Goal: Task Accomplishment & Management: Use online tool/utility

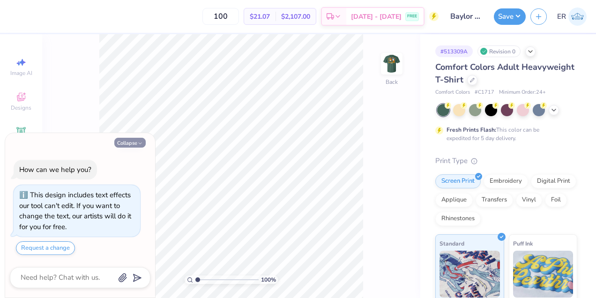
click at [137, 144] on button "Collapse" at bounding box center [129, 143] width 31 height 10
type textarea "x"
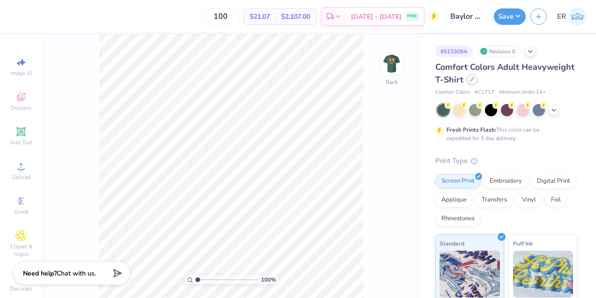
click at [467, 80] on div at bounding box center [472, 79] width 10 height 10
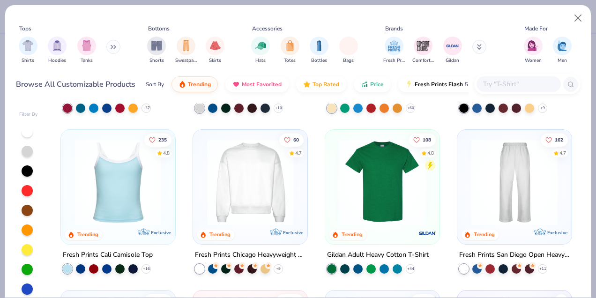
scroll to position [141, 0]
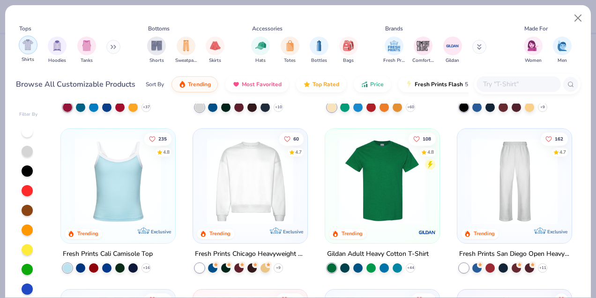
click at [30, 49] on img "filter for Shirts" at bounding box center [28, 44] width 11 height 11
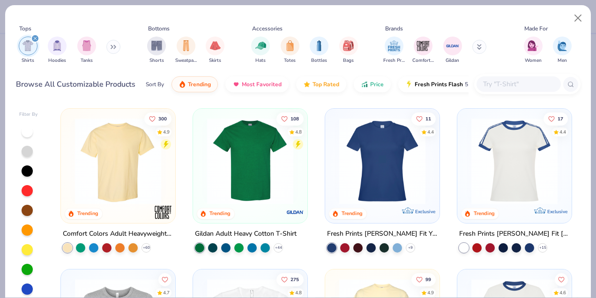
click at [516, 76] on div at bounding box center [519, 83] width 84 height 15
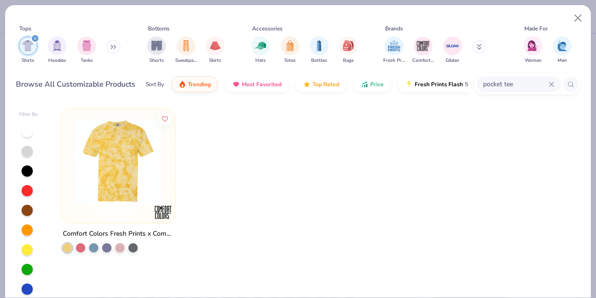
click at [520, 86] on input "pocket tee" at bounding box center [515, 84] width 67 height 11
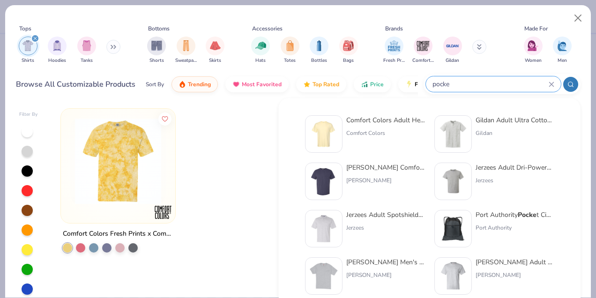
type input "pocke"
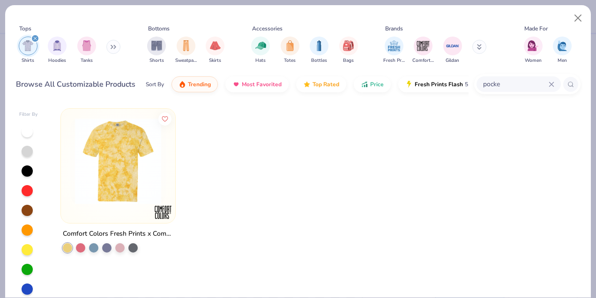
click at [43, 72] on div "Browse All Customizable Products Sort By Trending Most Favorited Top Rated Pric…" at bounding box center [242, 84] width 453 height 26
click at [582, 20] on button "Close" at bounding box center [579, 18] width 18 height 18
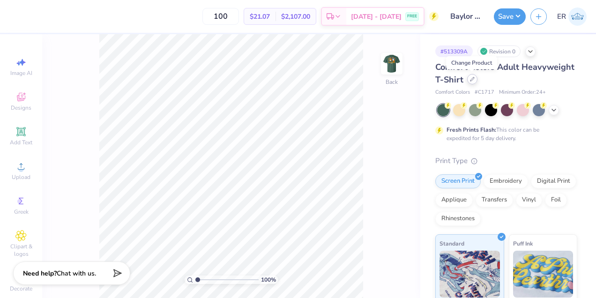
click at [473, 83] on div at bounding box center [472, 79] width 10 height 10
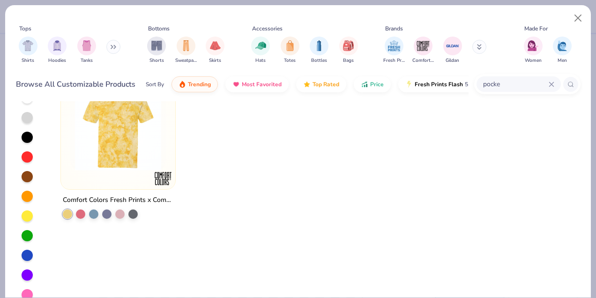
scroll to position [46, 0]
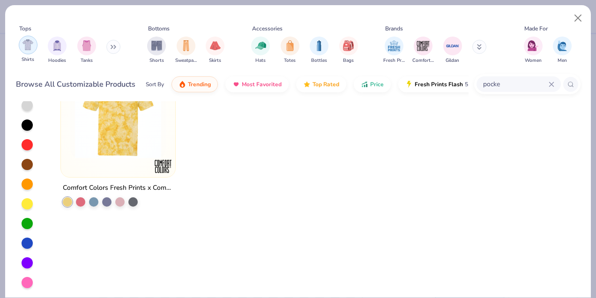
click at [27, 44] on img "filter for Shirts" at bounding box center [28, 44] width 11 height 11
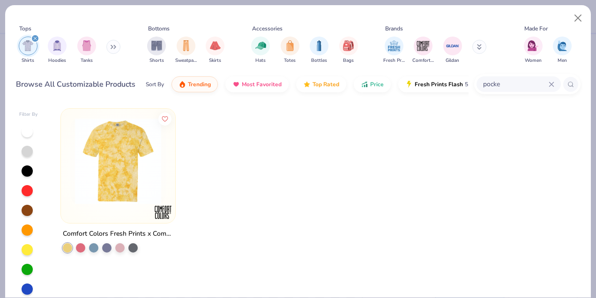
click at [549, 82] on icon at bounding box center [552, 85] width 6 height 6
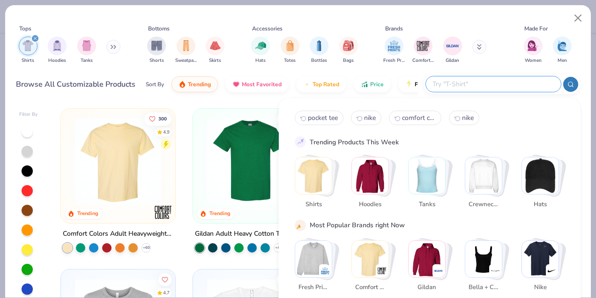
click at [255, 67] on div "Hats Totes Bottles Bags" at bounding box center [304, 50] width 113 height 35
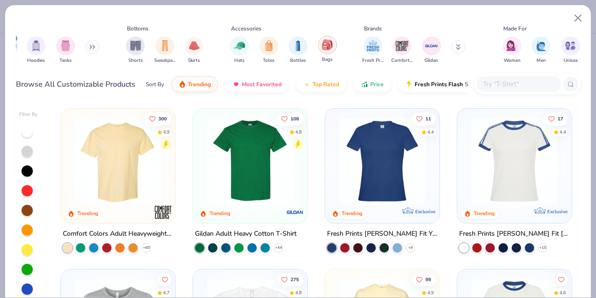
scroll to position [0, 43]
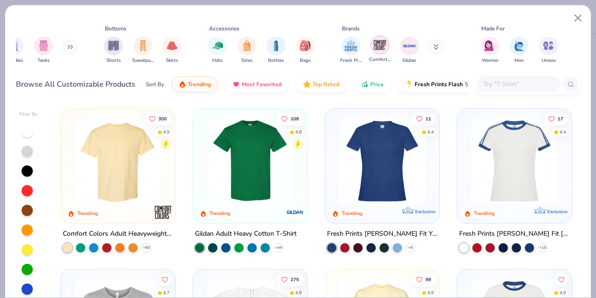
click at [383, 47] on img "filter for Comfort Colors" at bounding box center [380, 45] width 14 height 14
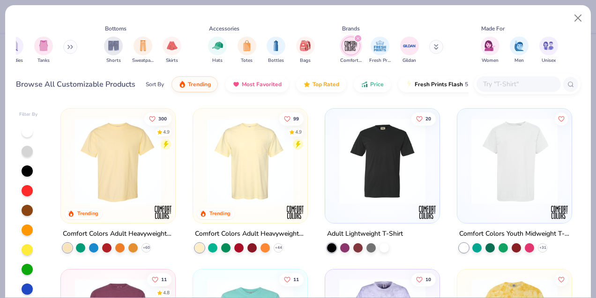
scroll to position [1, 0]
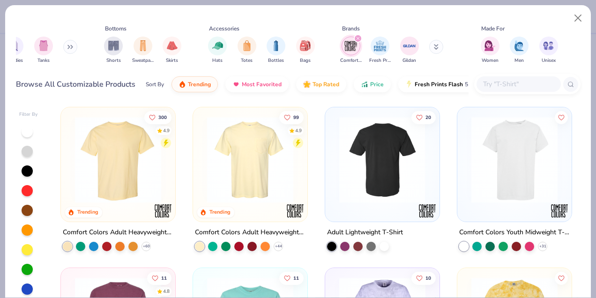
click at [272, 171] on img at bounding box center [251, 160] width 96 height 86
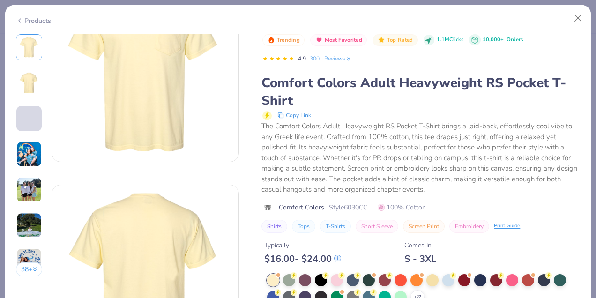
scroll to position [63, 0]
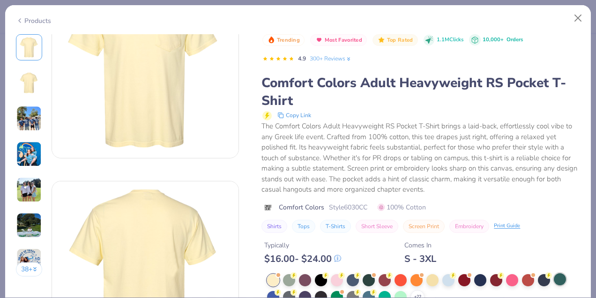
click at [559, 285] on div at bounding box center [560, 279] width 12 height 12
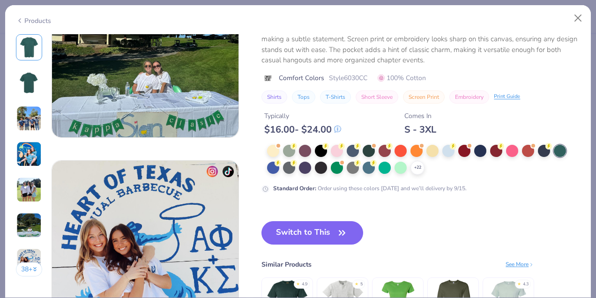
scroll to position [1115, 0]
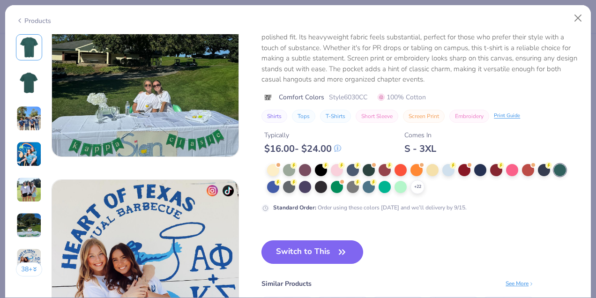
click at [344, 254] on icon "button" at bounding box center [342, 252] width 13 height 13
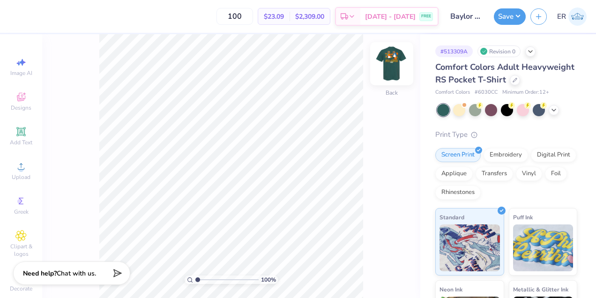
click at [397, 58] on img at bounding box center [392, 64] width 38 height 38
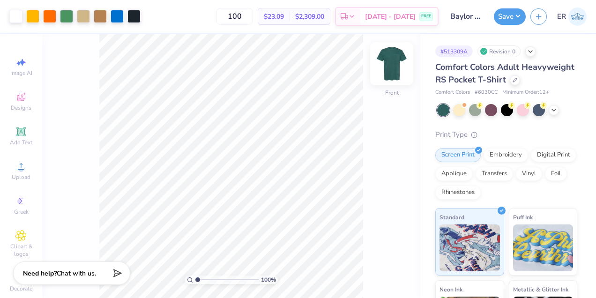
click at [399, 63] on img at bounding box center [392, 64] width 38 height 38
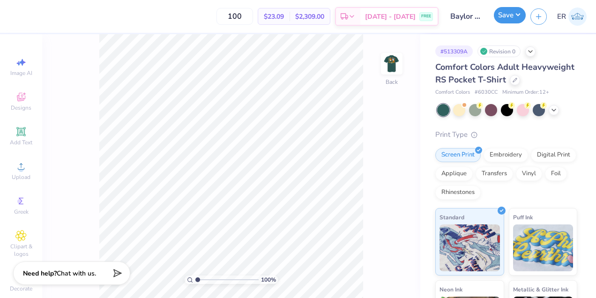
click at [508, 12] on button "Save" at bounding box center [510, 15] width 32 height 16
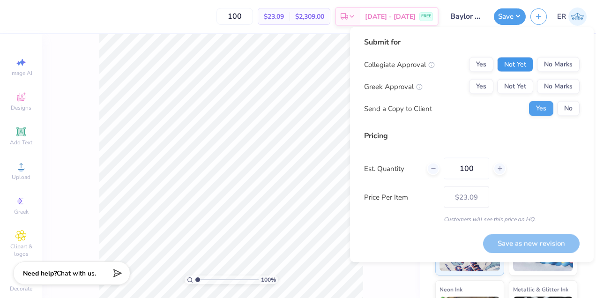
click at [524, 65] on button "Not Yet" at bounding box center [515, 64] width 36 height 15
click at [558, 56] on div "Submit for Collegiate Approval Yes Not Yet No Marks Greek Approval Yes Not Yet …" at bounding box center [472, 80] width 216 height 87
click at [558, 61] on button "No Marks" at bounding box center [558, 64] width 43 height 15
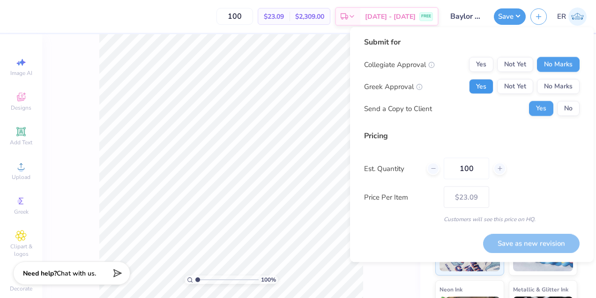
click at [483, 84] on button "Yes" at bounding box center [481, 86] width 24 height 15
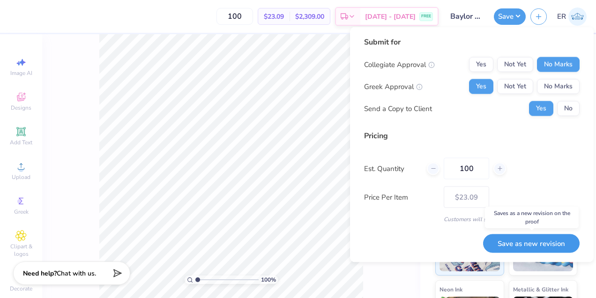
click at [544, 242] on button "Save as new revision" at bounding box center [531, 243] width 97 height 19
type input "$23.09"
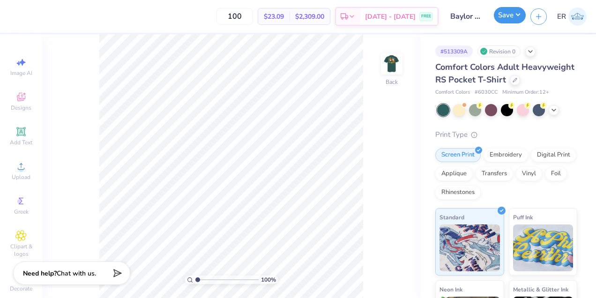
click at [523, 14] on button "Save" at bounding box center [510, 15] width 32 height 16
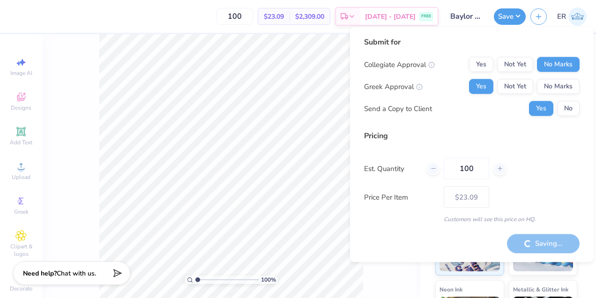
type input "– –"
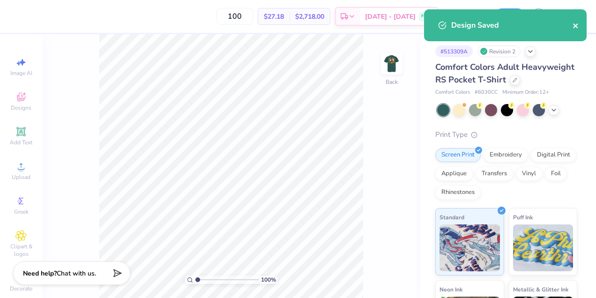
click at [574, 25] on icon "close" at bounding box center [575, 25] width 5 height 5
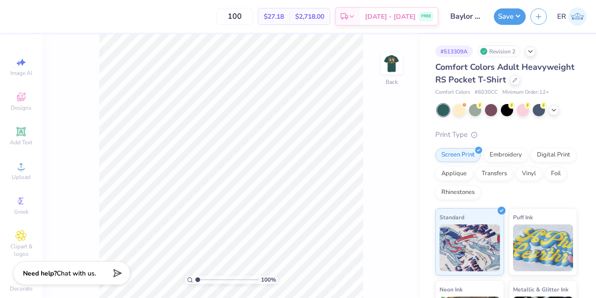
click at [580, 21] on div "Design Saved" at bounding box center [505, 29] width 166 height 43
click at [511, 24] on div "Save" at bounding box center [510, 16] width 32 height 16
click at [468, 17] on input "Baylor AXO" at bounding box center [466, 16] width 46 height 19
click at [470, 17] on input "Baylor AXO" at bounding box center [466, 16] width 46 height 19
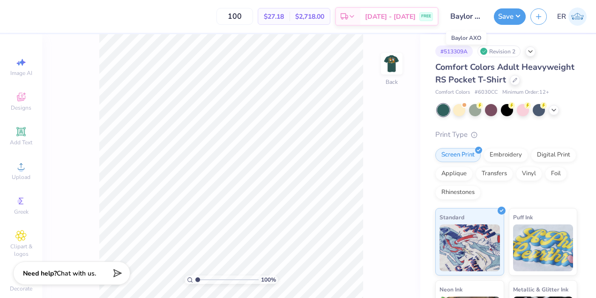
click at [470, 17] on input "Baylor AXO" at bounding box center [466, 16] width 46 height 19
click at [500, 19] on button "Save" at bounding box center [510, 15] width 32 height 16
click at [28, 140] on span "Add Text" at bounding box center [21, 143] width 23 height 8
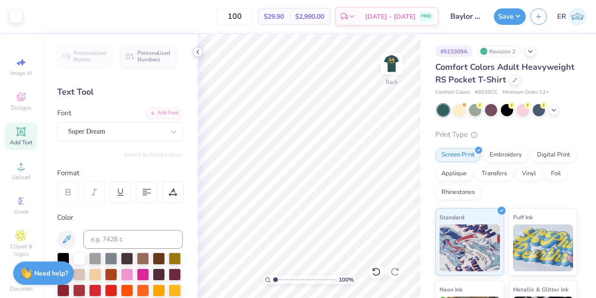
click at [195, 50] on icon at bounding box center [198, 52] width 8 height 8
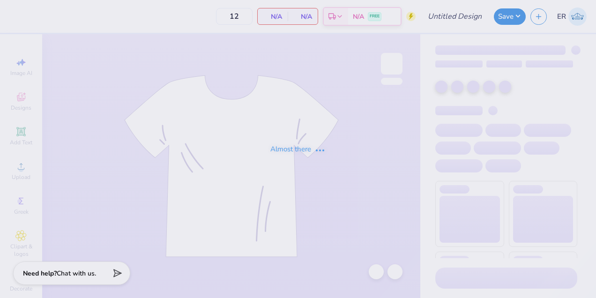
type input "Baylor AXO"
type input "100"
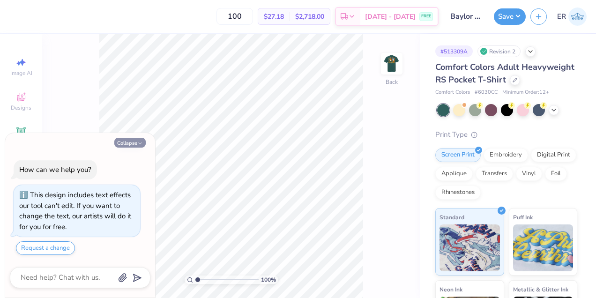
click at [133, 143] on button "Collapse" at bounding box center [129, 143] width 31 height 10
type textarea "x"
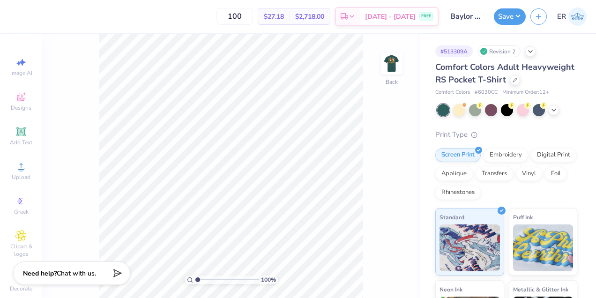
click at [404, 67] on div "100 % Back" at bounding box center [231, 166] width 378 height 264
drag, startPoint x: 398, startPoint y: 66, endPoint x: 383, endPoint y: 135, distance: 70.2
click at [398, 66] on img at bounding box center [392, 63] width 19 height 19
click at [485, 92] on span "# 6030CC" at bounding box center [486, 93] width 23 height 8
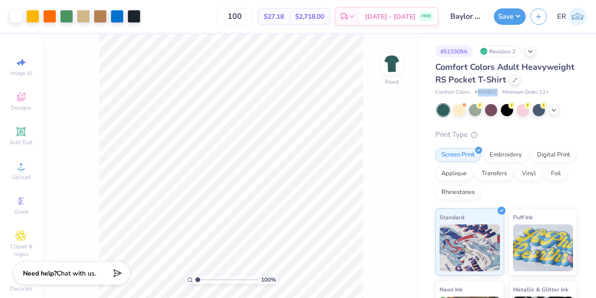
copy span "6030CC"
